Goal: Transaction & Acquisition: Purchase product/service

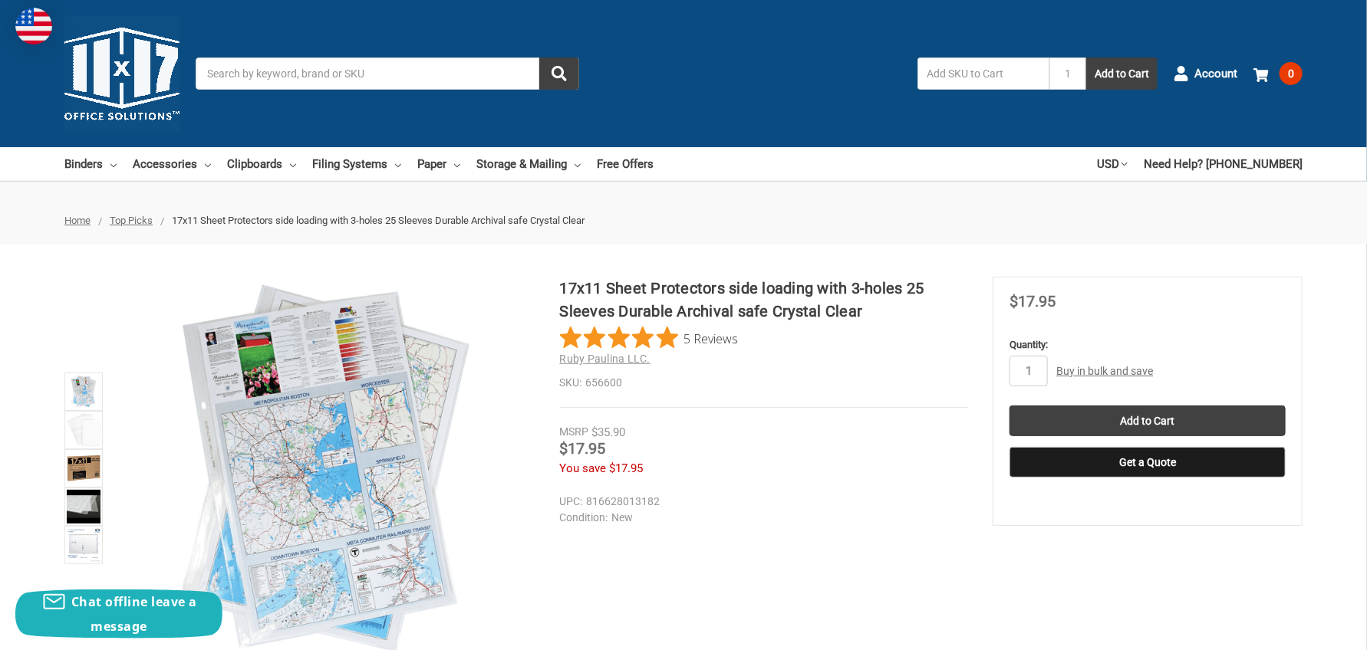
click at [68, 284] on ul at bounding box center [84, 469] width 46 height 384
type input "2"
click at [1150, 423] on input "Add to Cart" at bounding box center [1147, 421] width 276 height 31
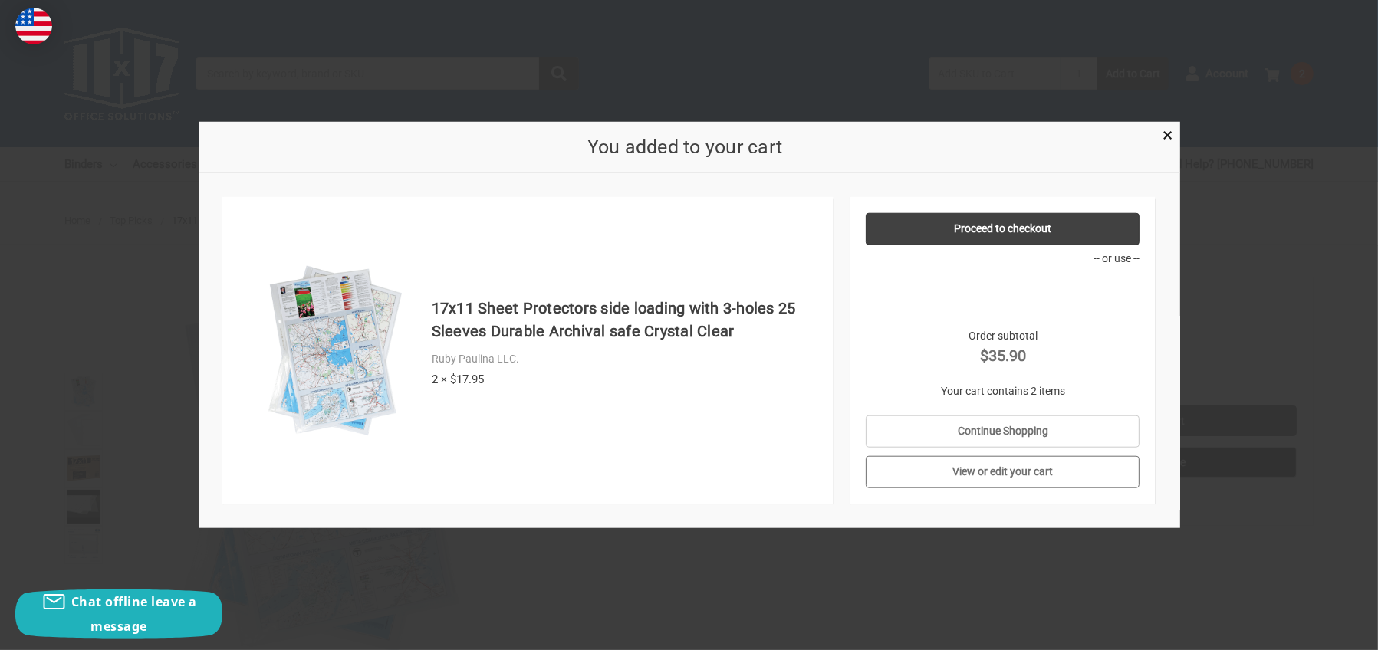
click at [992, 474] on link "View or edit your cart" at bounding box center [1003, 472] width 274 height 32
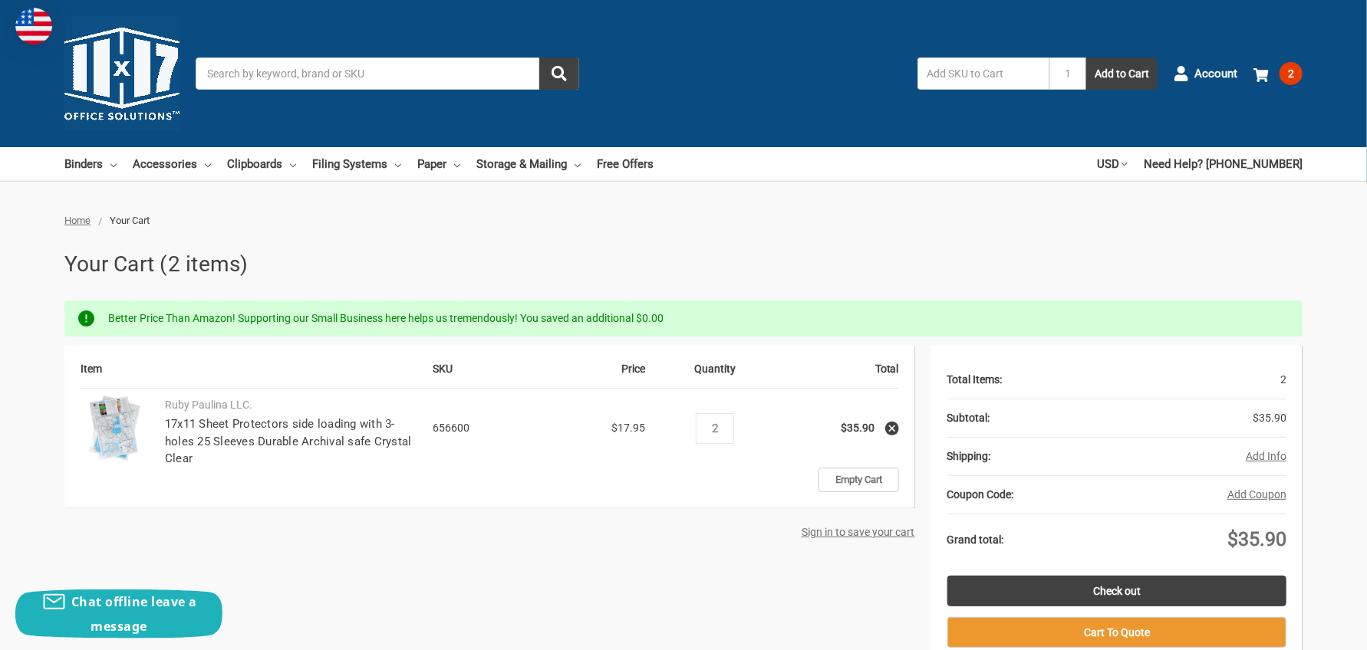
click at [1273, 454] on button "Add Info" at bounding box center [1266, 457] width 41 height 16
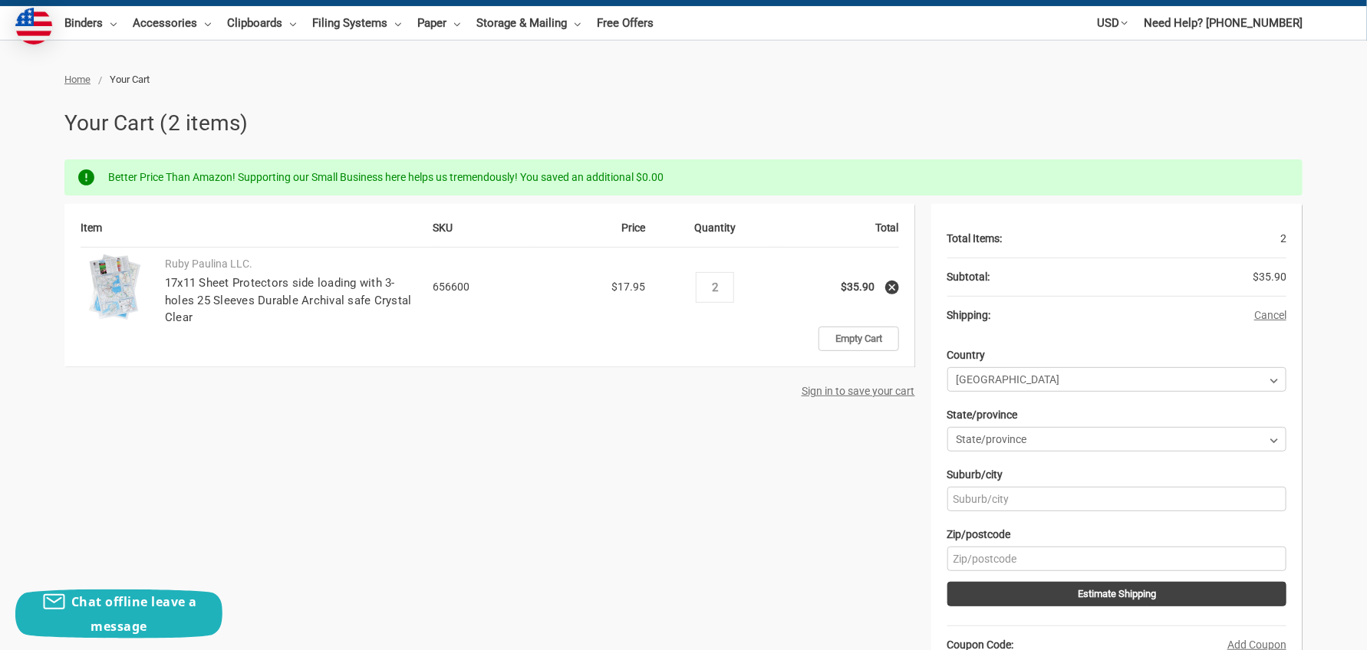
scroll to position [153, 0]
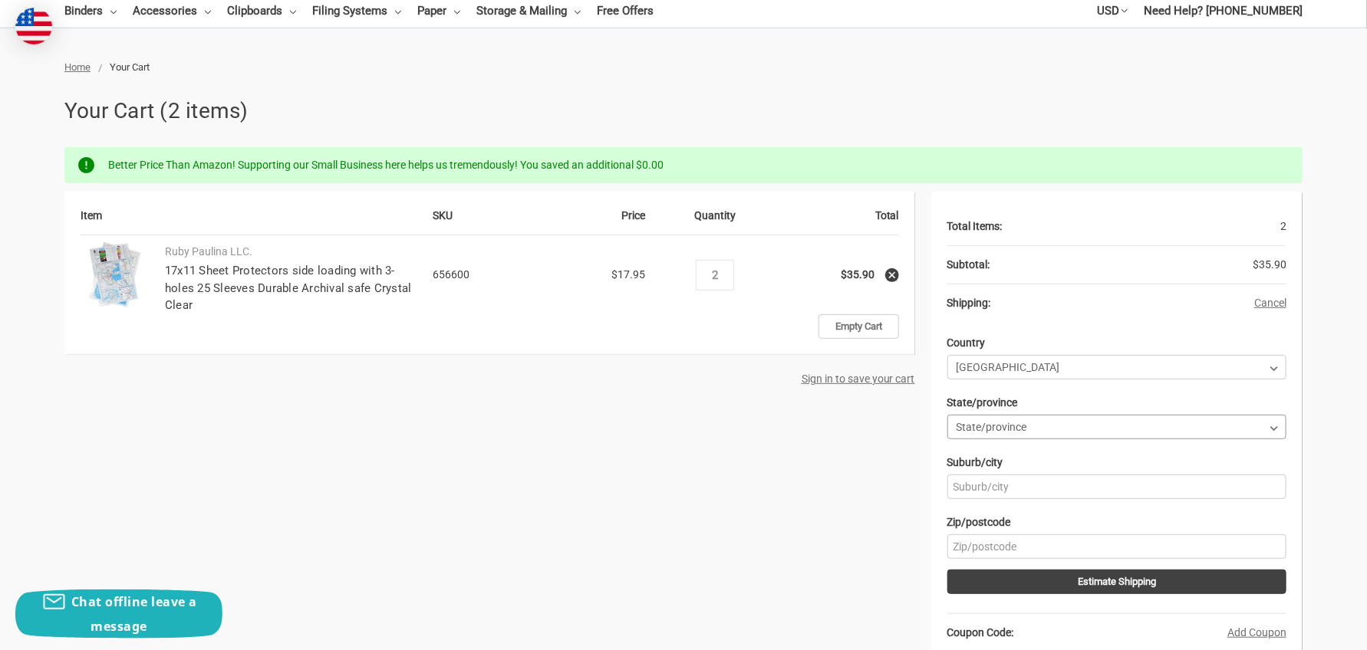
click at [999, 423] on select "State/province Alabama Alaska American Samoa Arizona Arkansas Armed Forces Afri…" at bounding box center [1116, 427] width 339 height 25
select select "12"
click at [947, 415] on select "State/province Alabama Alaska American Samoa Arizona Arkansas Armed Forces Afri…" at bounding box center [1116, 427] width 339 height 25
click at [1003, 485] on input "Suburb/city" at bounding box center [1116, 487] width 339 height 25
type input "Sacramento"
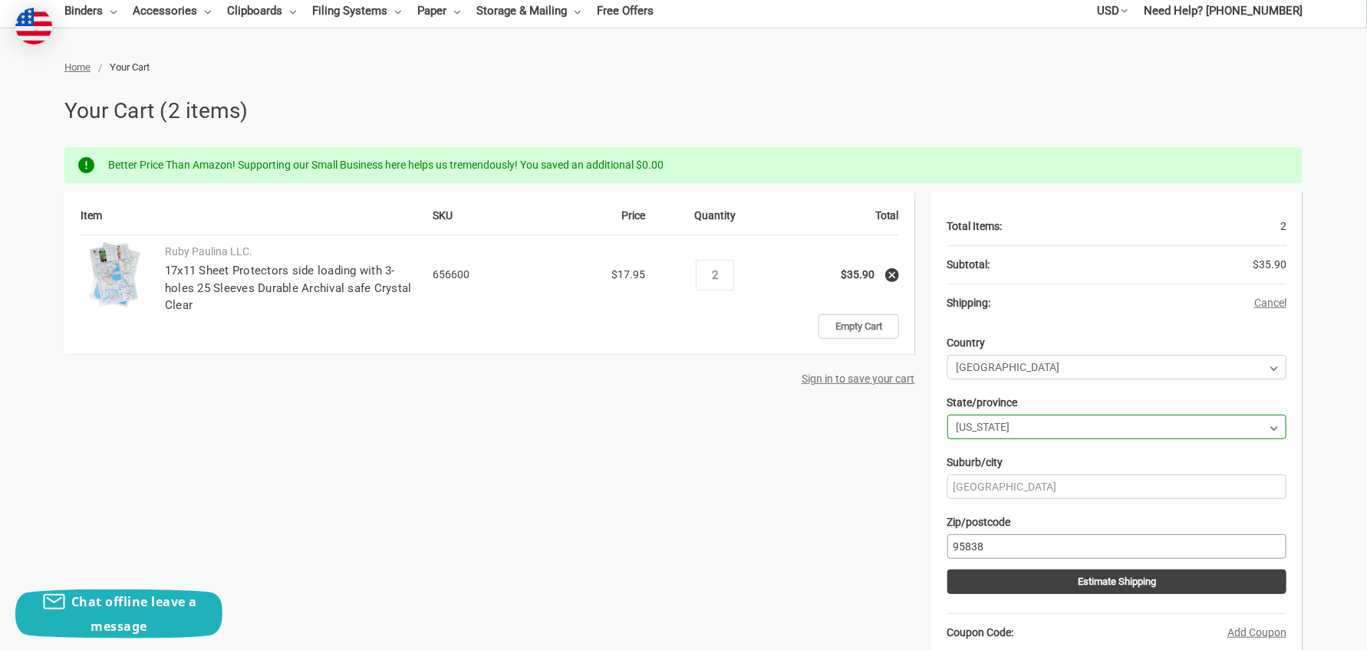
type input "95838"
click at [751, 549] on div "Item SKU Price Quantity Total Ruby Paulina LLC. 17x11 Sheet Protectors side loa…" at bounding box center [683, 555] width 1238 height 727
click at [1082, 584] on button "Estimate Shipping" at bounding box center [1116, 582] width 339 height 25
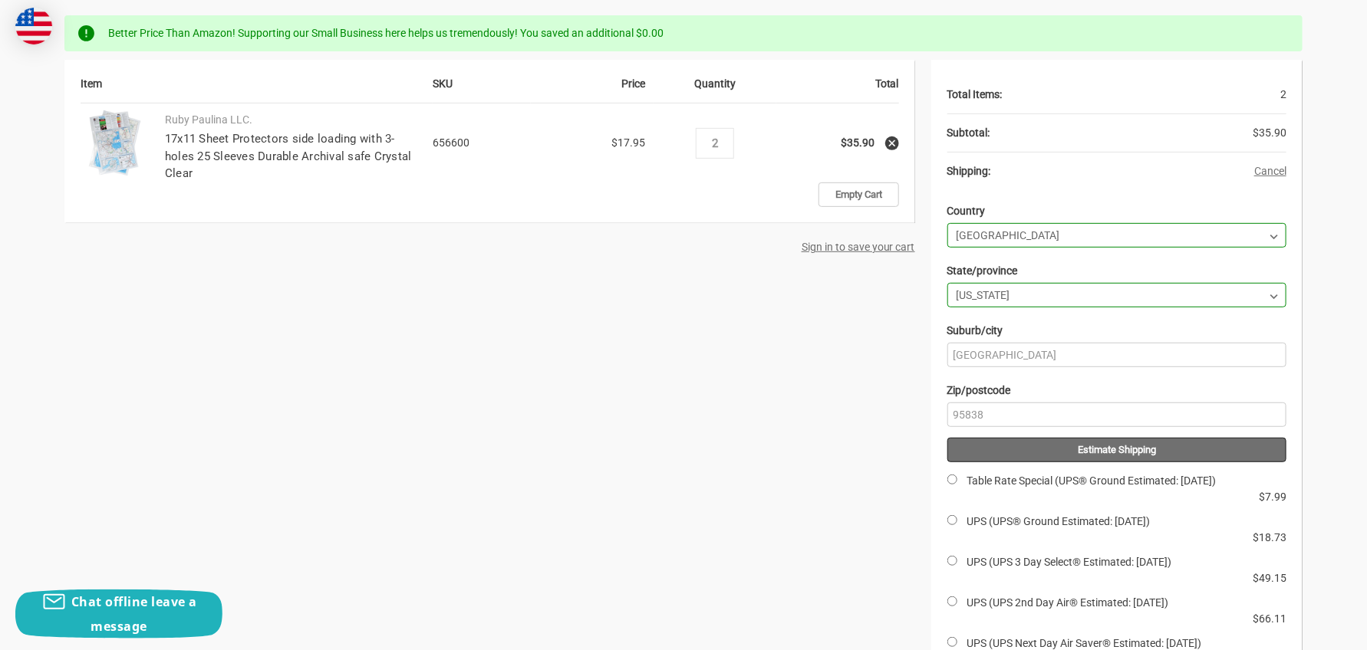
scroll to position [307, 0]
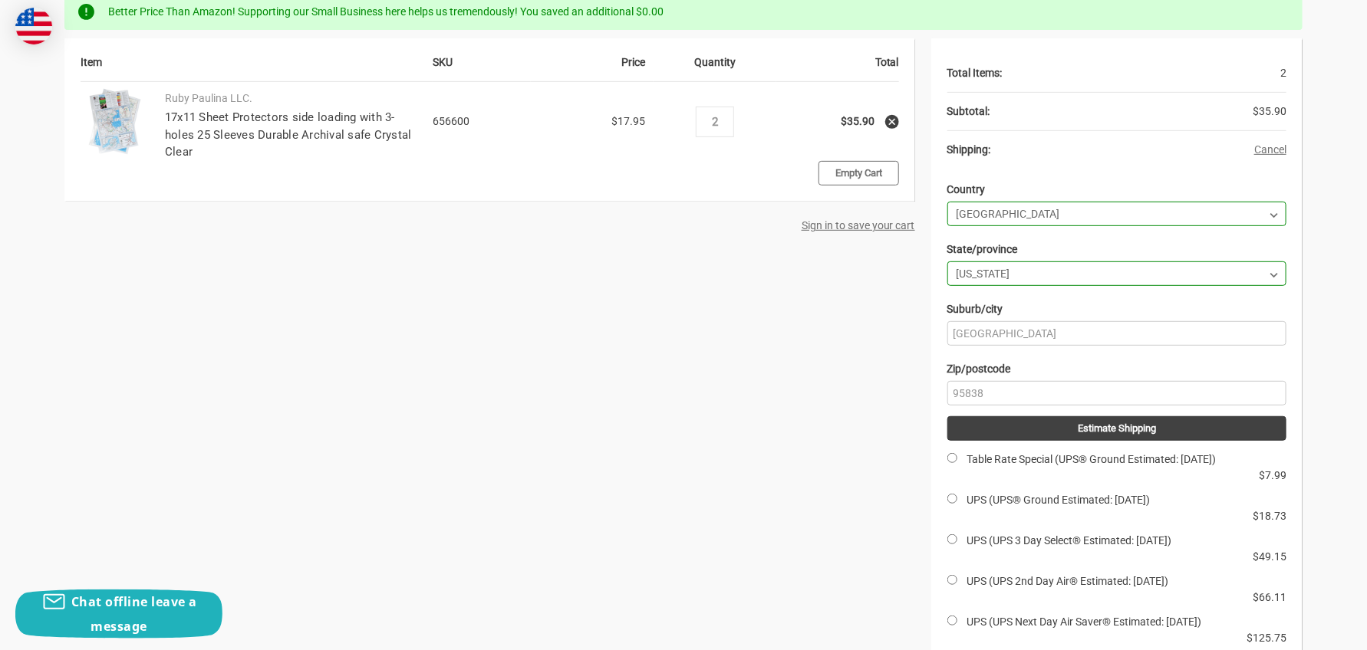
click at [873, 175] on link "Empty Cart" at bounding box center [858, 173] width 81 height 25
